Goal: Contribute content

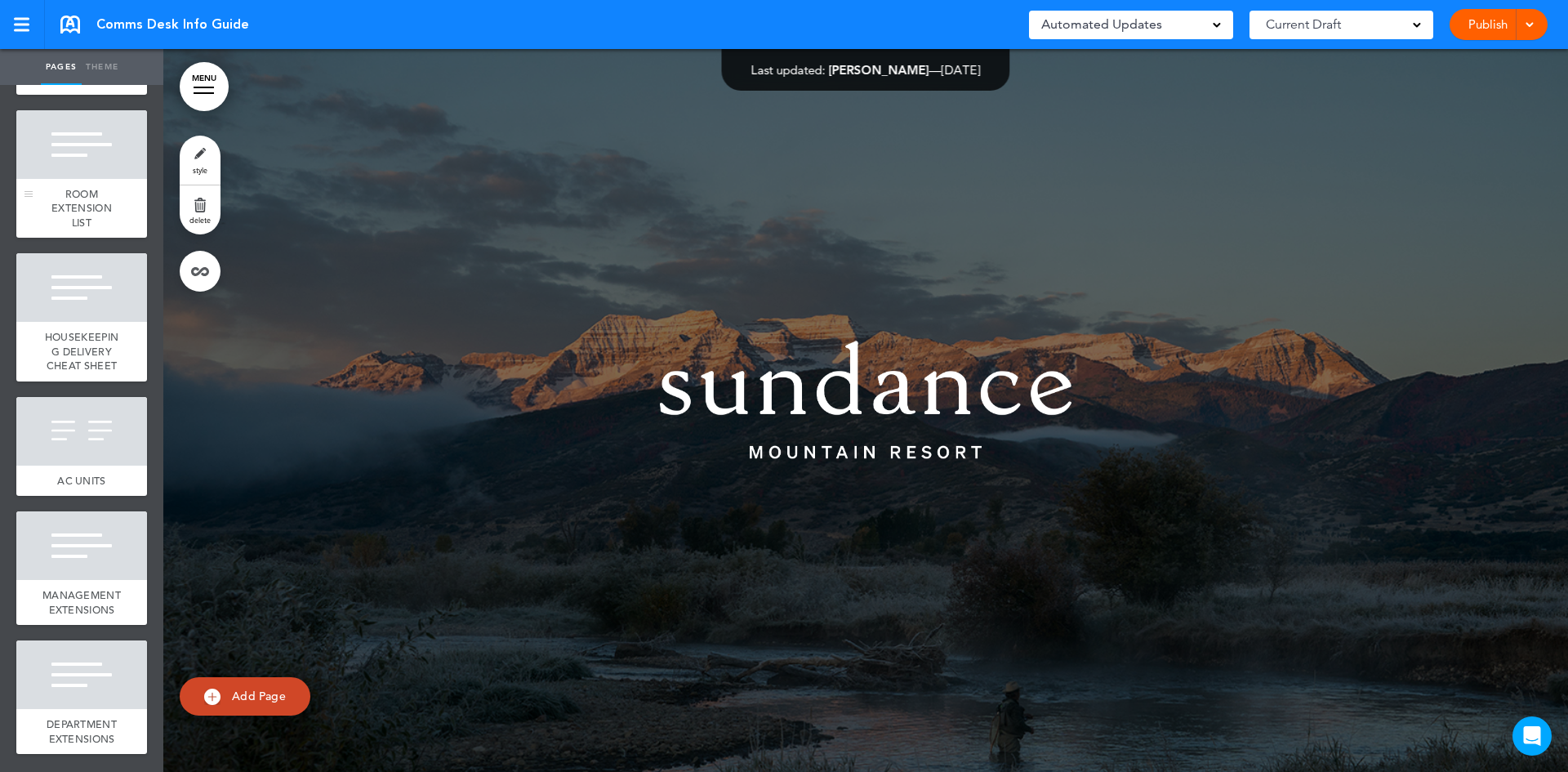
scroll to position [1783, 0]
click at [69, 544] on div at bounding box center [81, 545] width 131 height 68
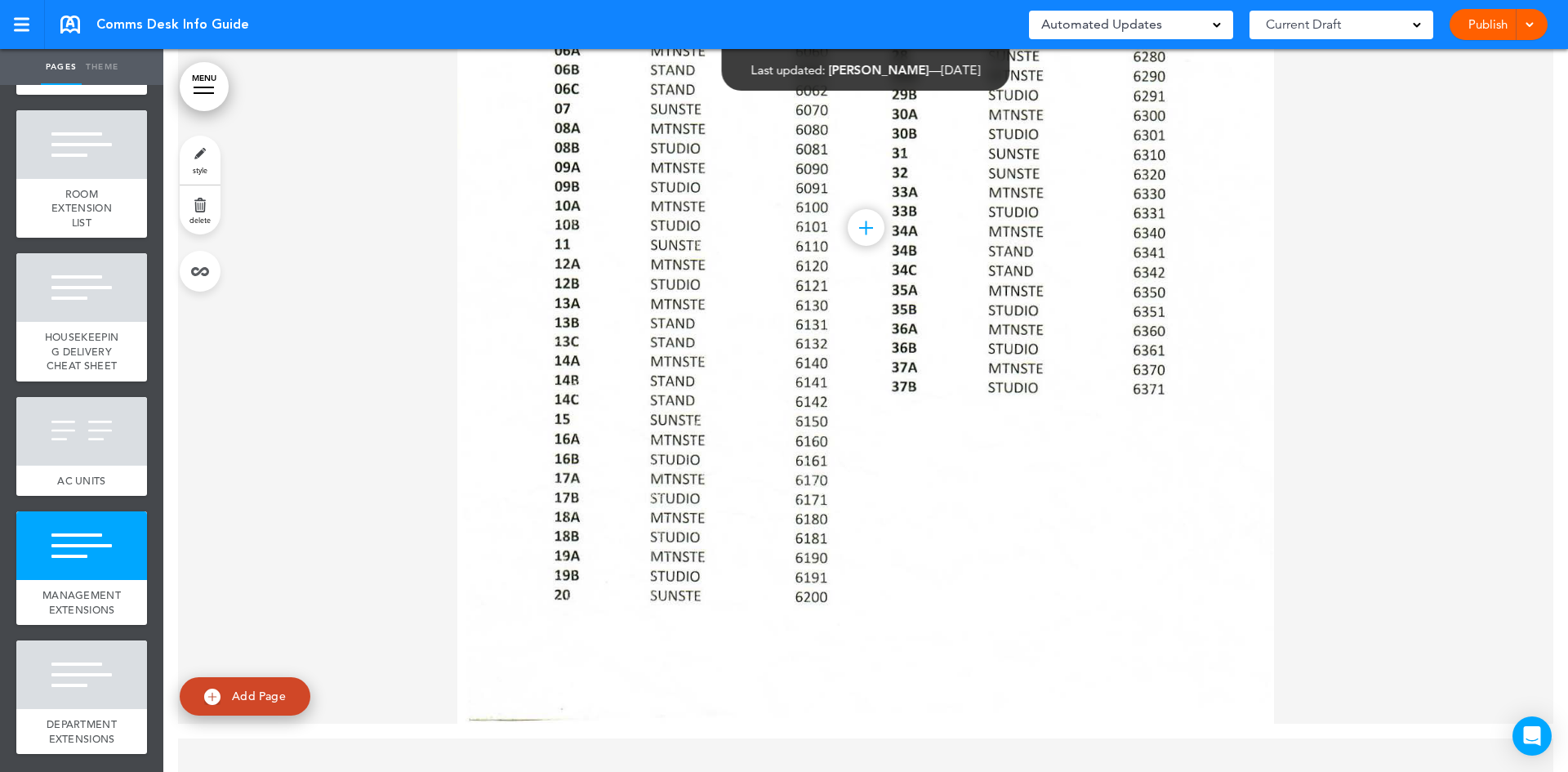
scroll to position [11622, 0]
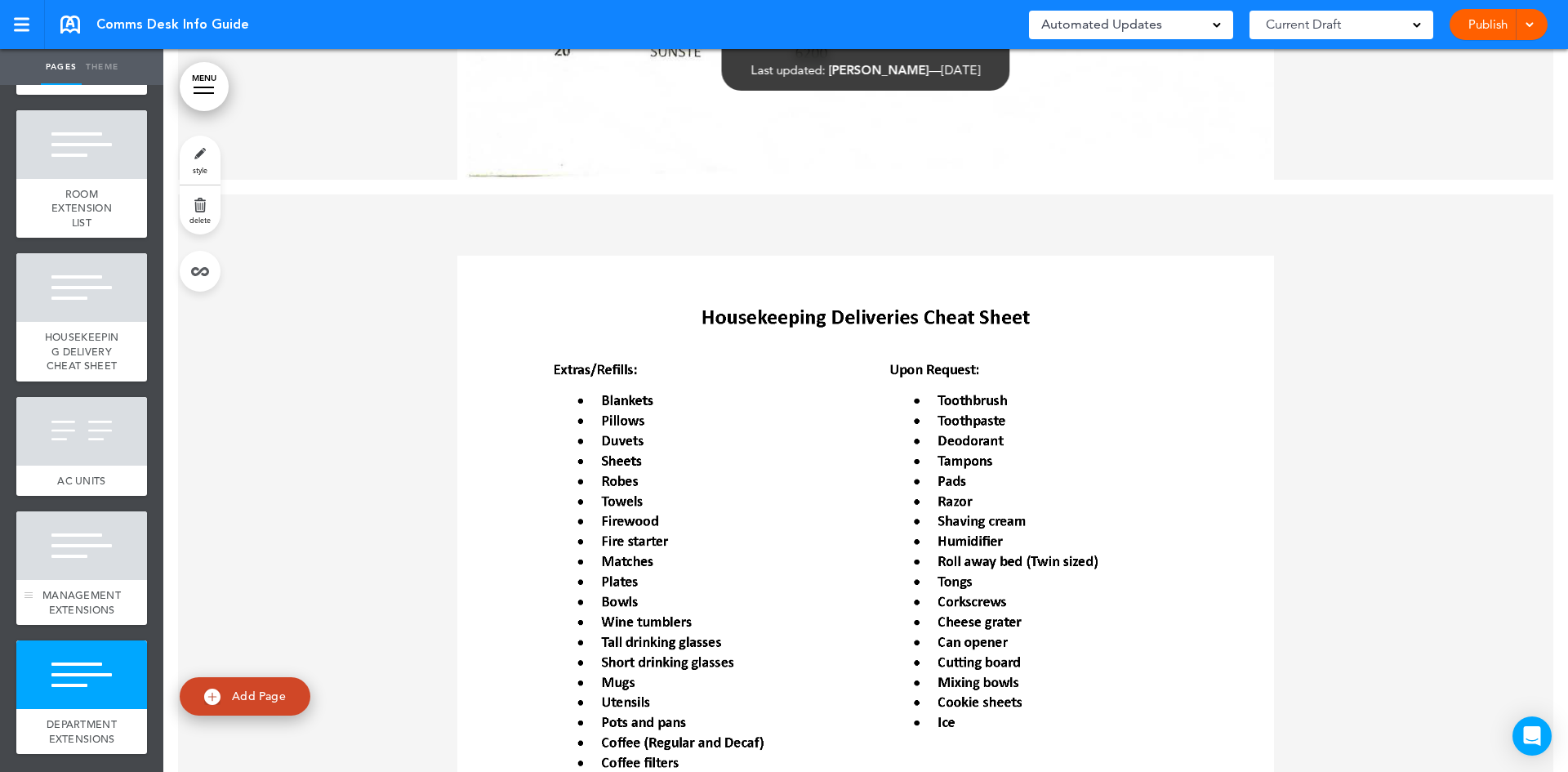
click at [53, 526] on div at bounding box center [81, 545] width 131 height 68
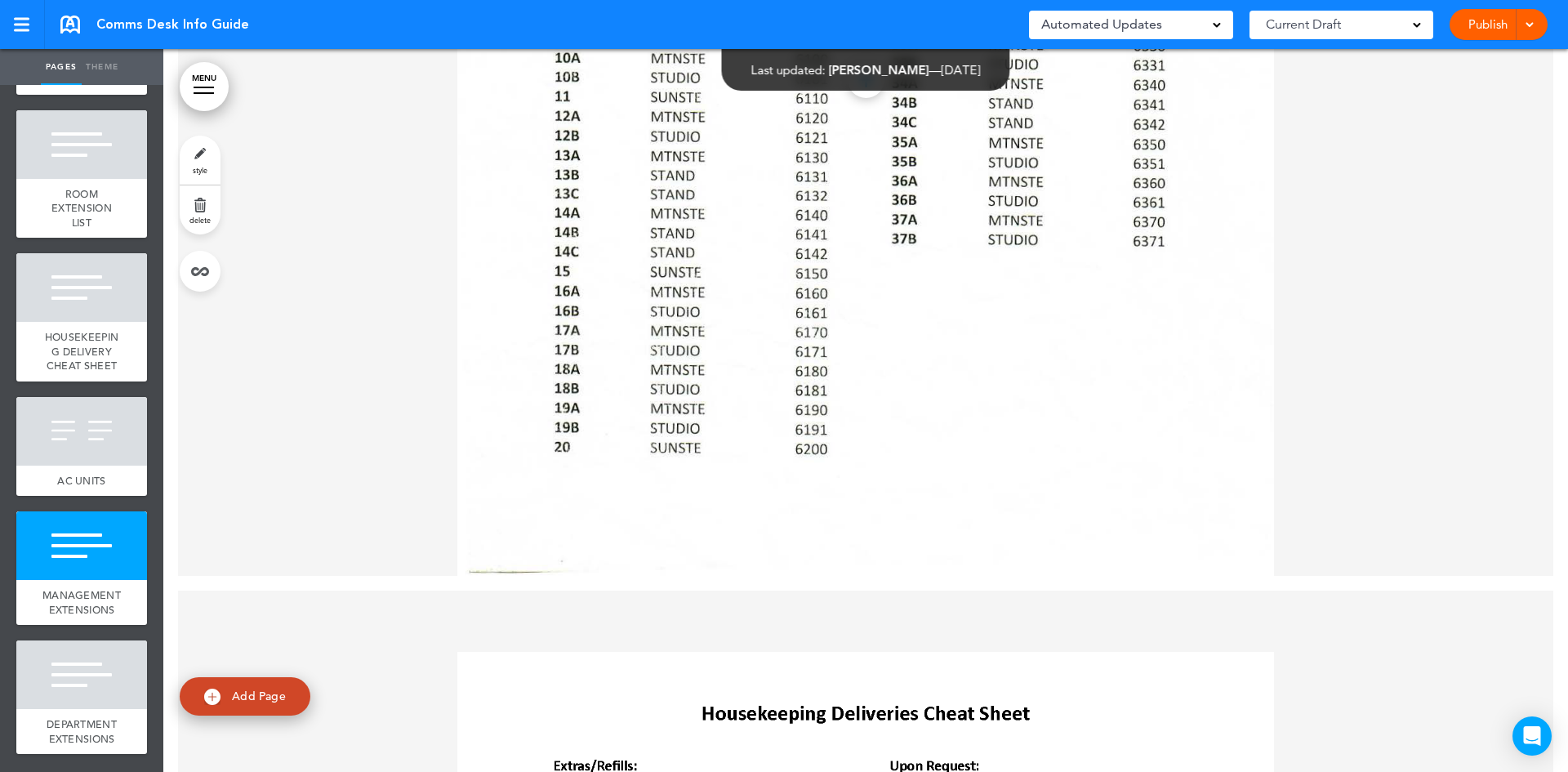
click at [88, 401] on div at bounding box center [81, 431] width 131 height 68
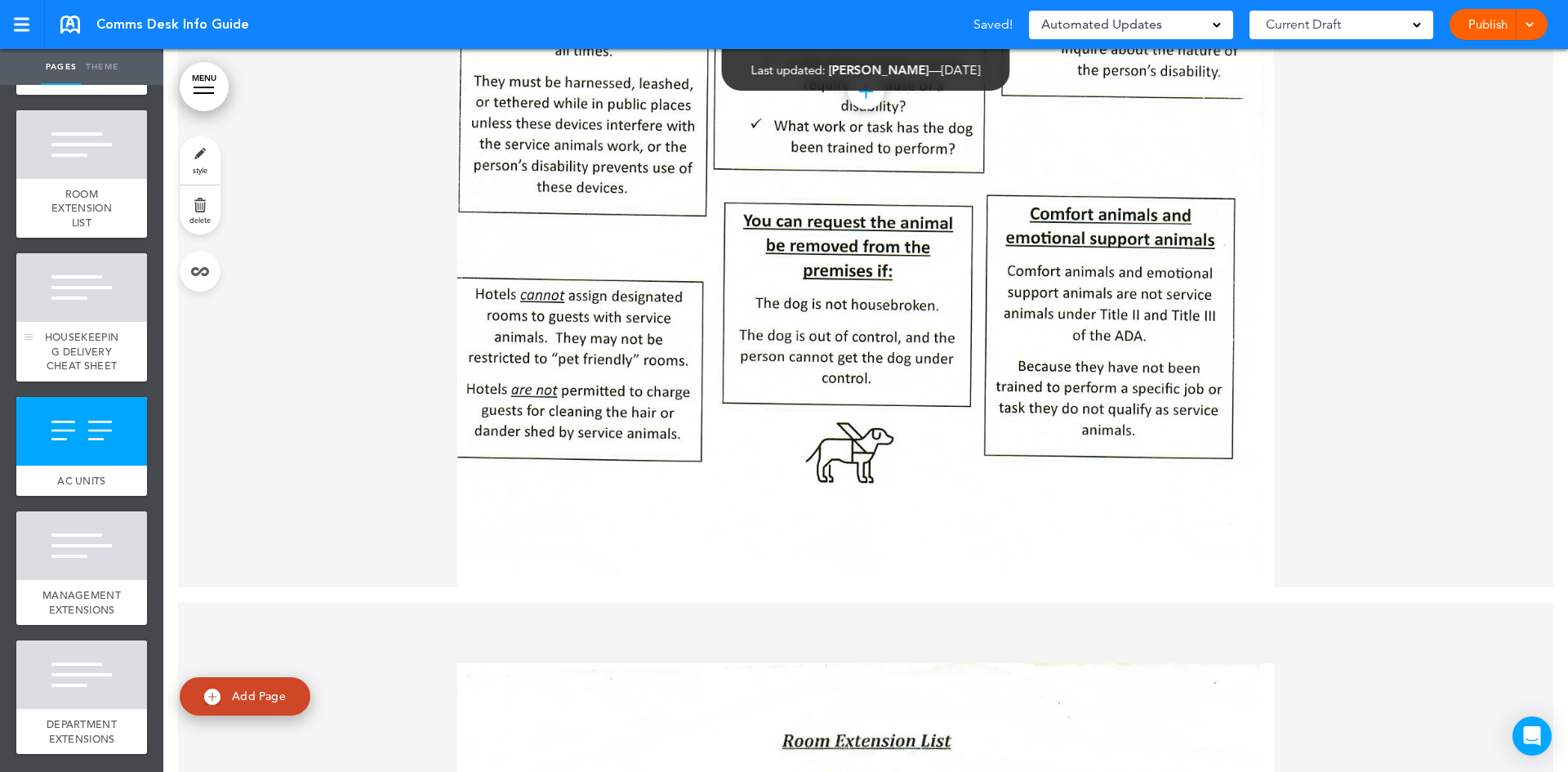
click at [92, 330] on span "HOUSEKEEPING DELIVERY CHEAT SHEET" at bounding box center [81, 351] width 74 height 43
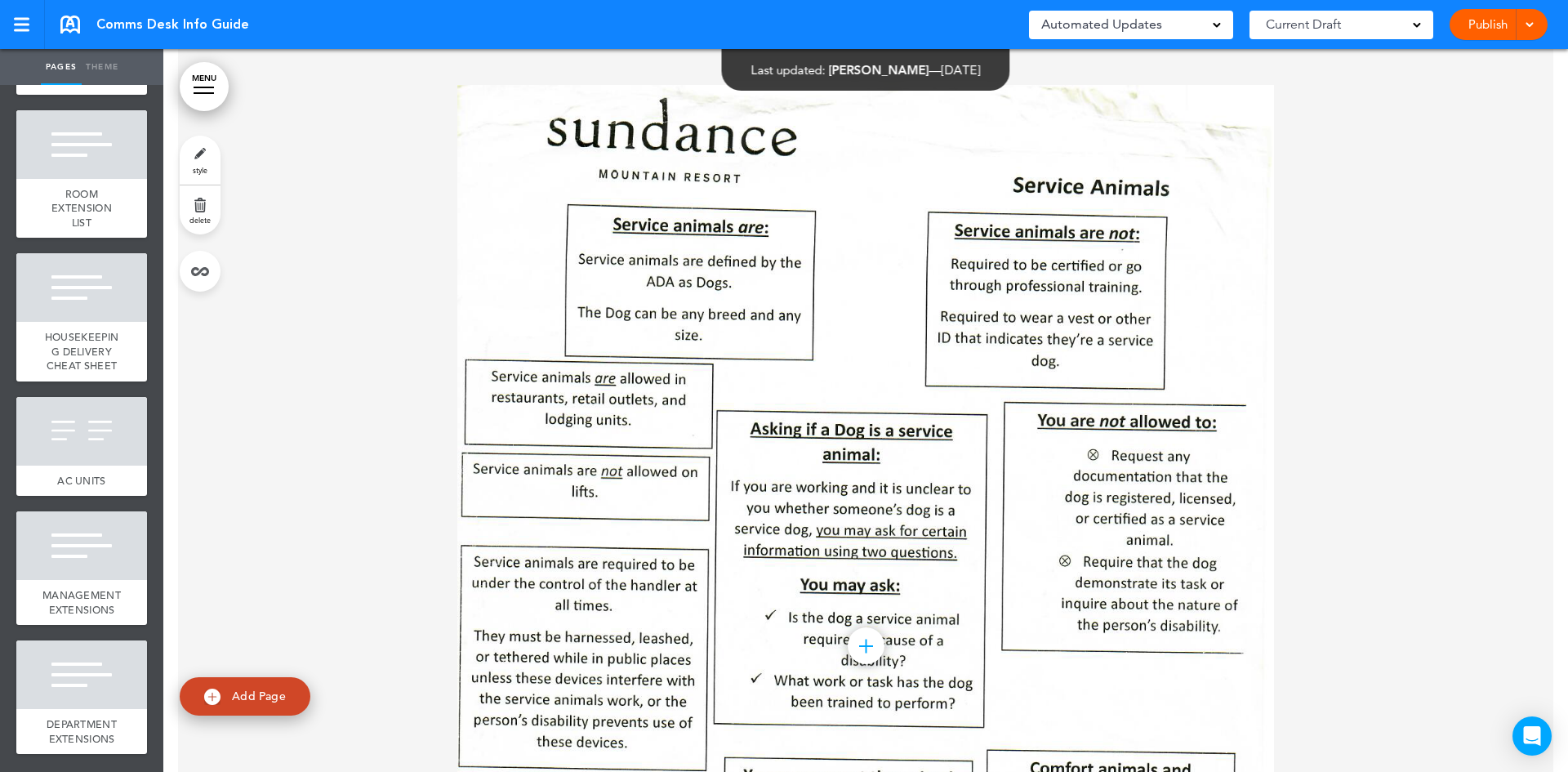
scroll to position [11369, 0]
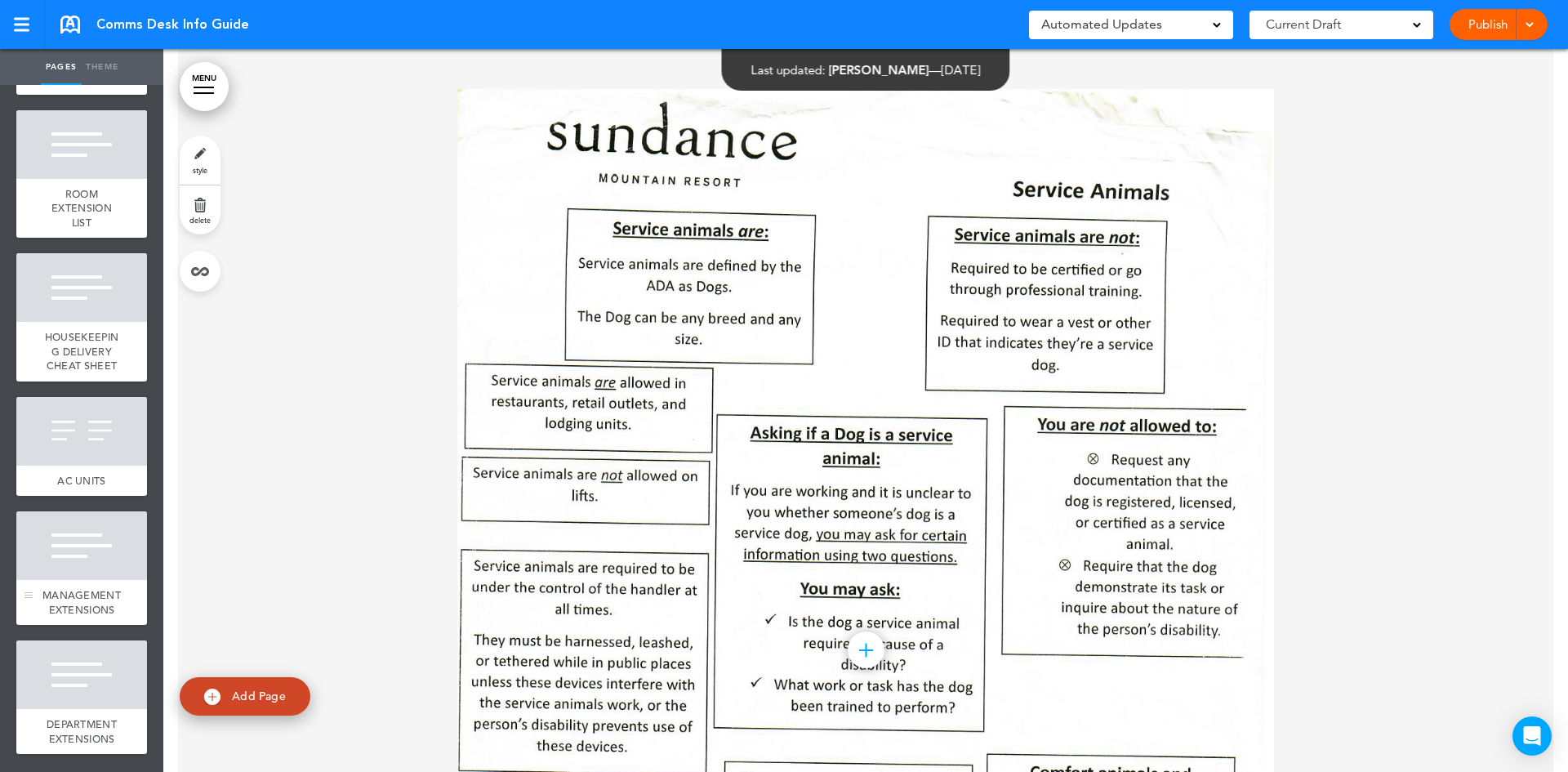
click at [96, 579] on div "MANAGEMENT EXTENSIONS" at bounding box center [81, 602] width 131 height 45
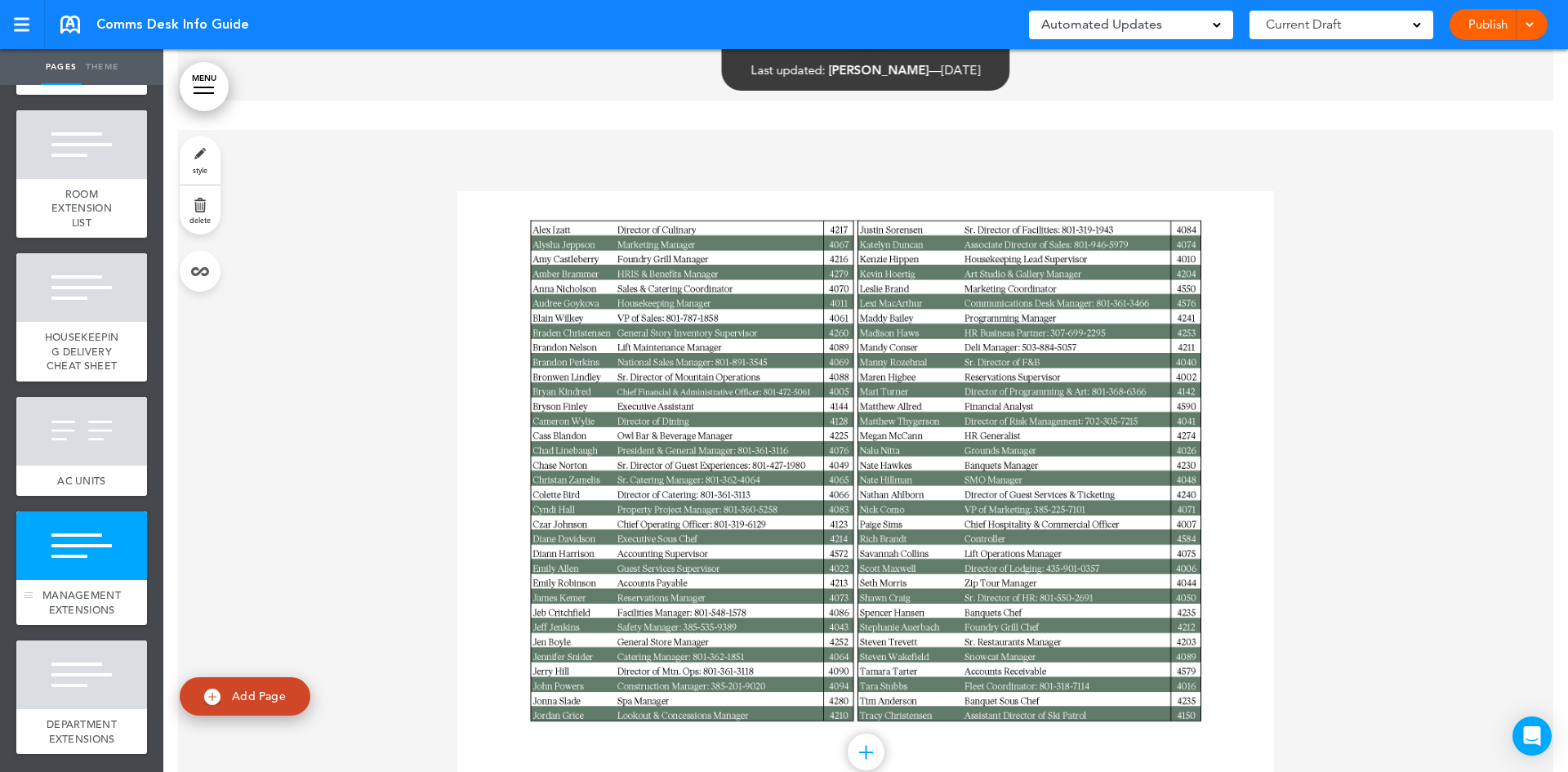
scroll to position [15993, 0]
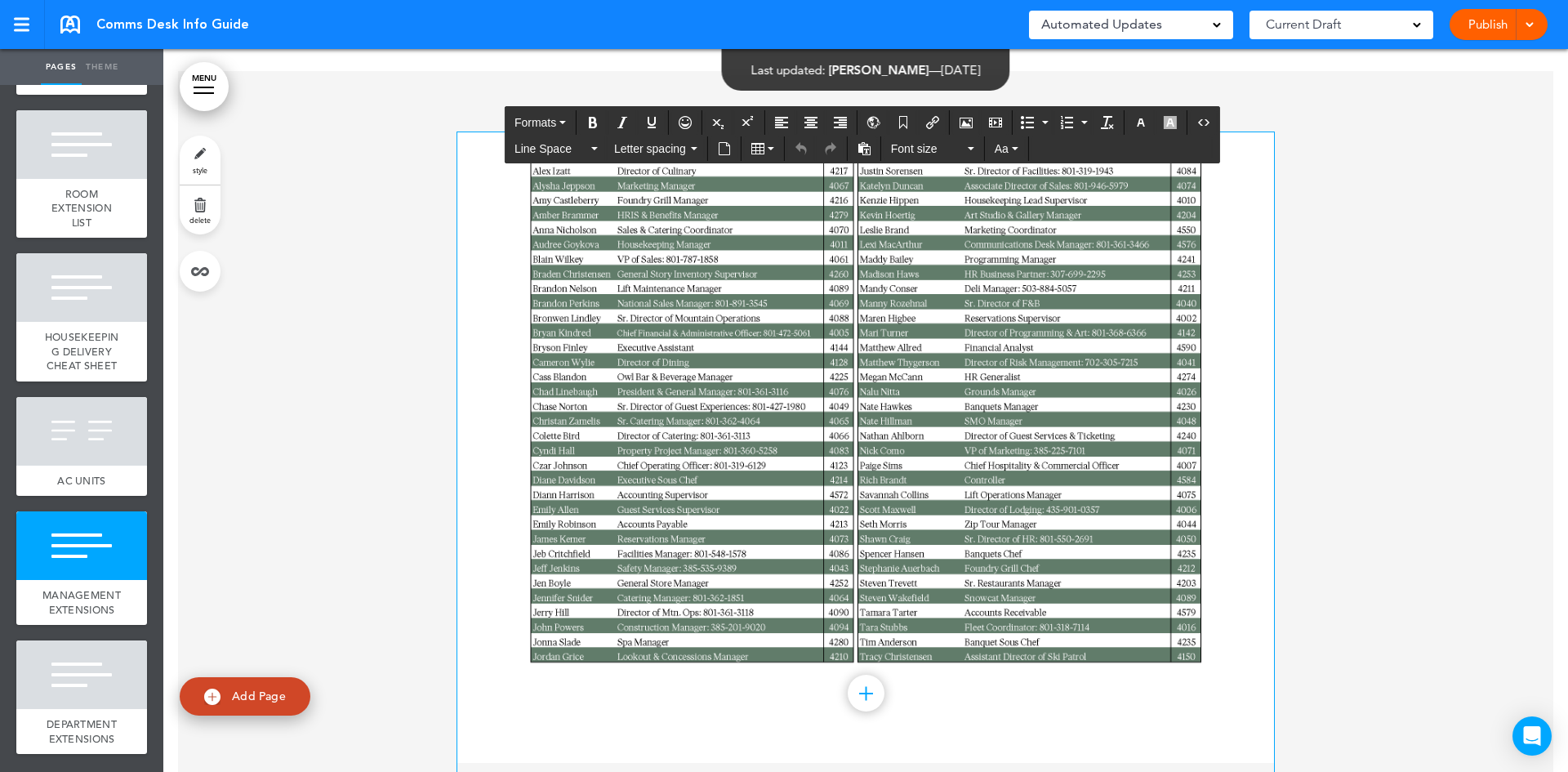
click at [738, 442] on img at bounding box center [865, 448] width 817 height 631
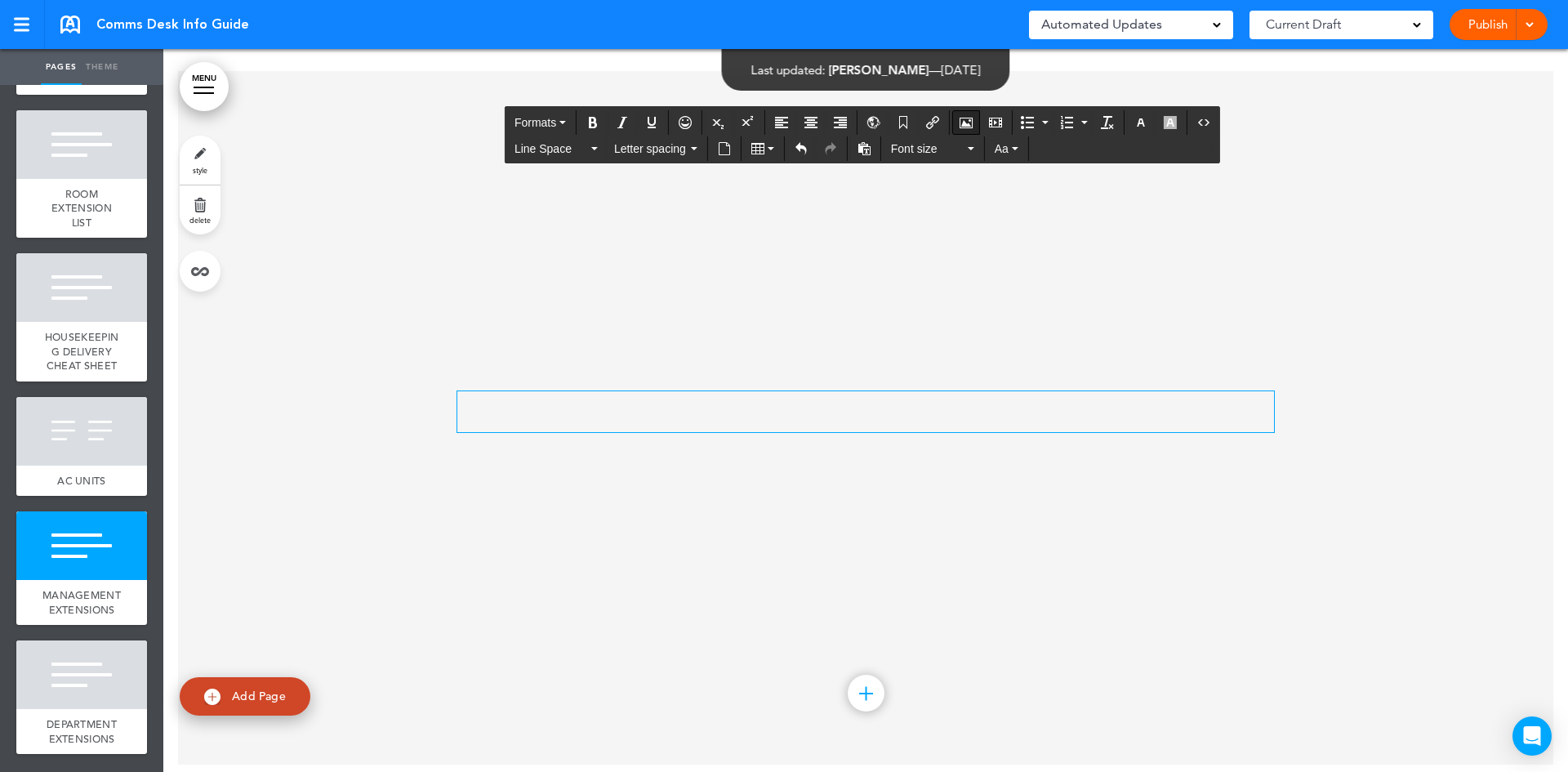
click at [968, 116] on button "Airmason image" at bounding box center [965, 122] width 27 height 23
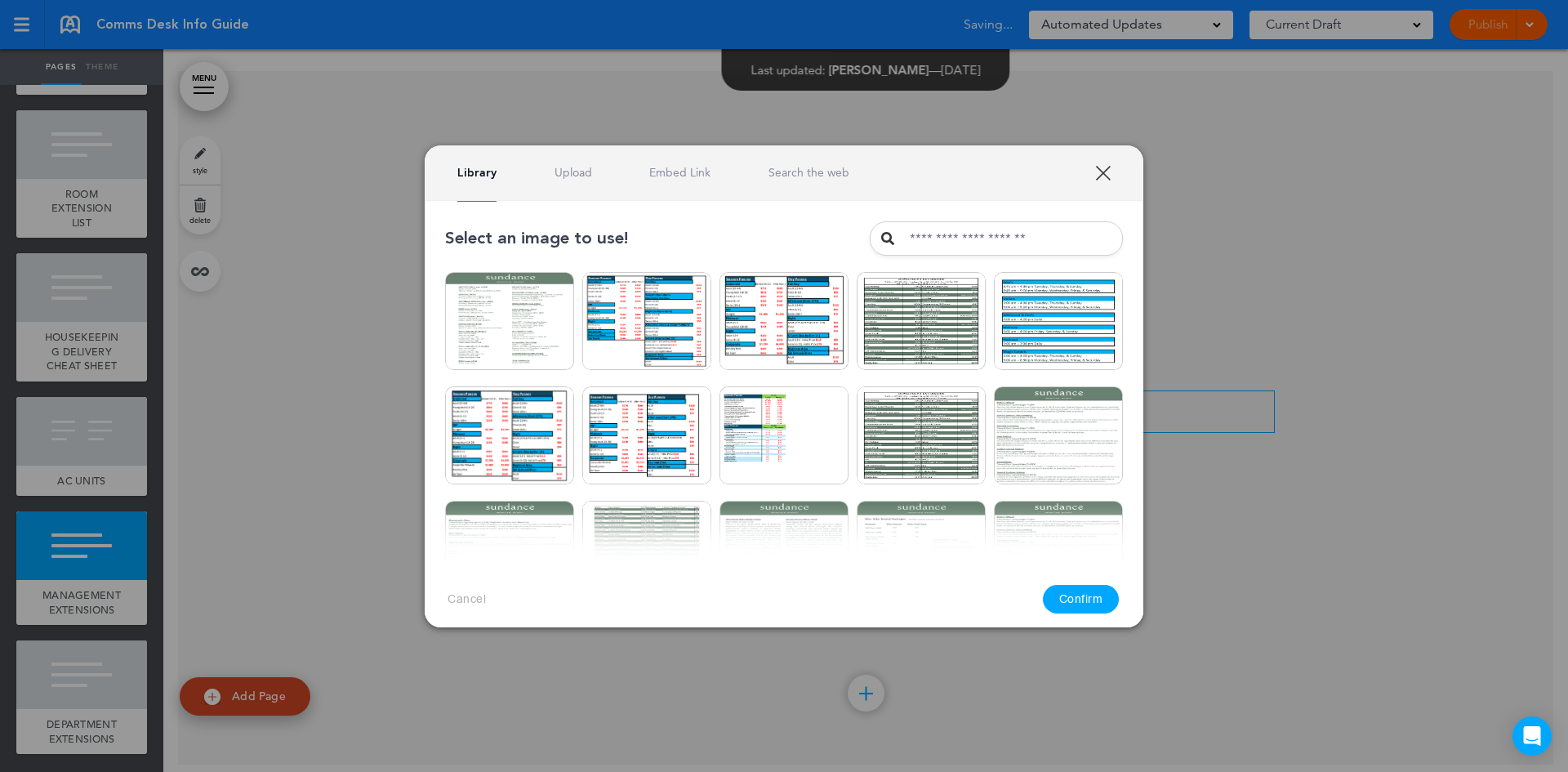
click at [573, 168] on link "Upload" at bounding box center [573, 173] width 38 height 15
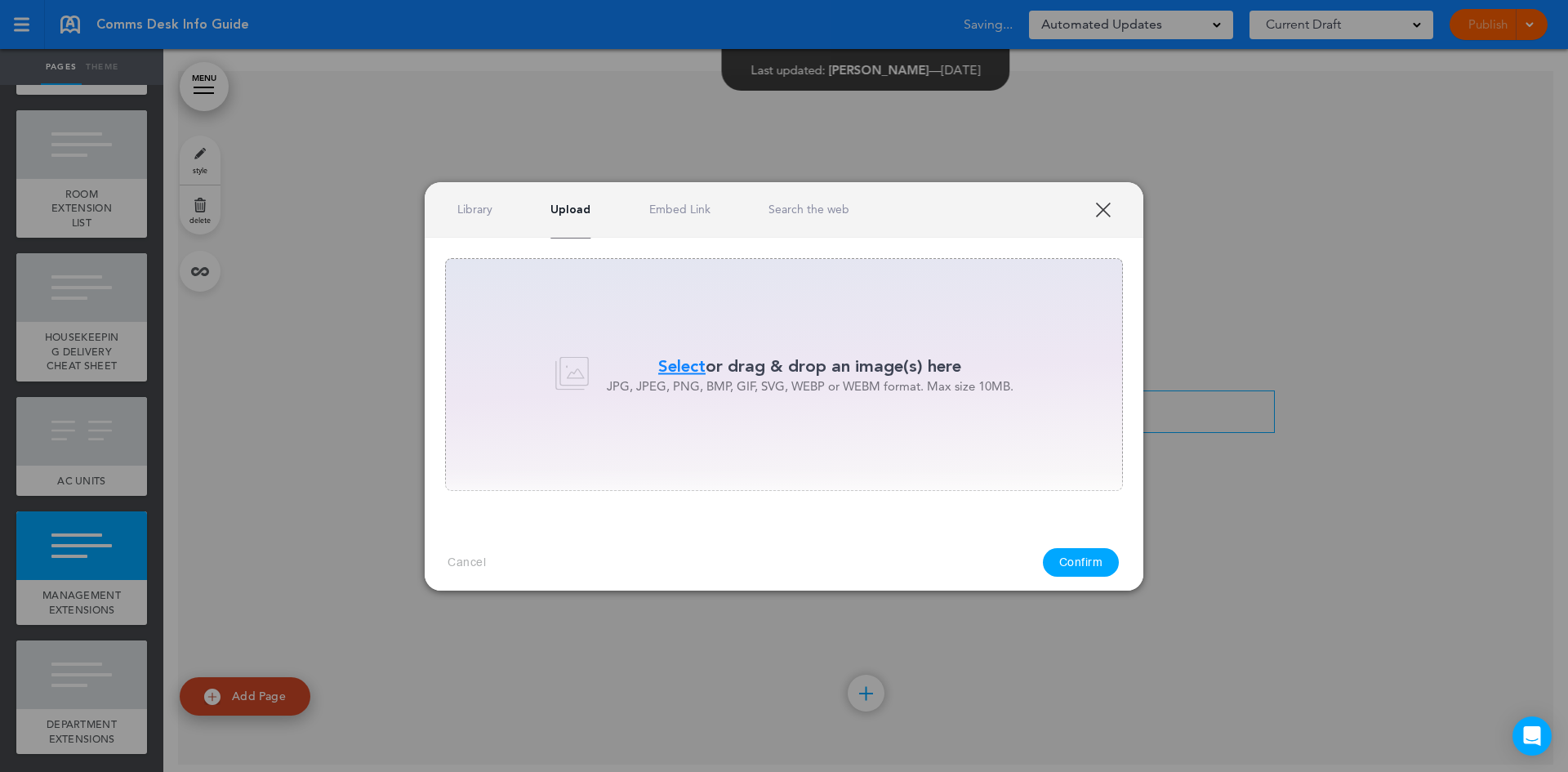
click at [657, 343] on div "Select or drag & drop an image(s) here JPG, JPEG, PNG, BMP, GIF, SVG, WEBP or W…" at bounding box center [784, 374] width 678 height 233
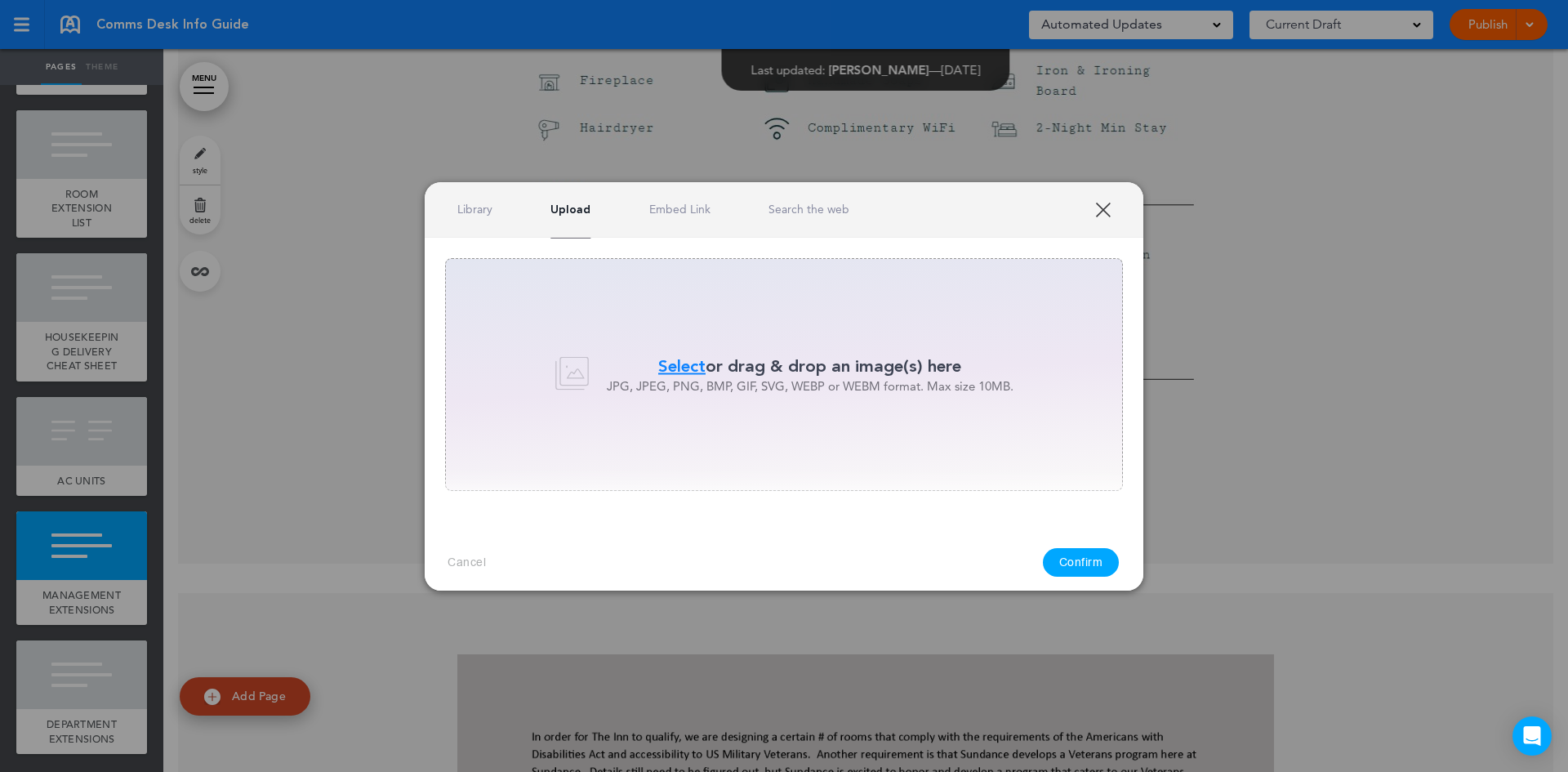
click at [695, 377] on span "Select" at bounding box center [681, 366] width 47 height 24
click at [1105, 203] on link "XXX" at bounding box center [1102, 210] width 15 height 15
